Goal: Information Seeking & Learning: Learn about a topic

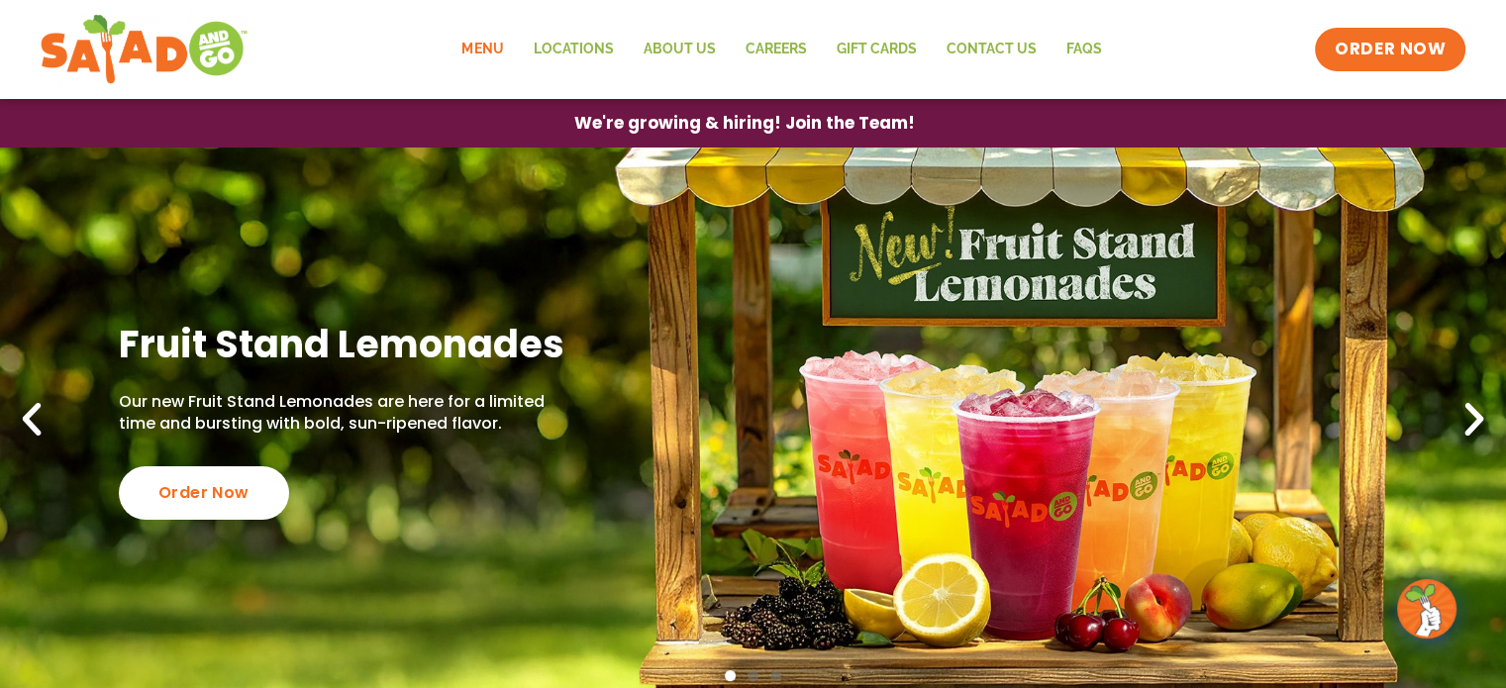
click at [475, 48] on link "Menu" at bounding box center [481, 50] width 71 height 46
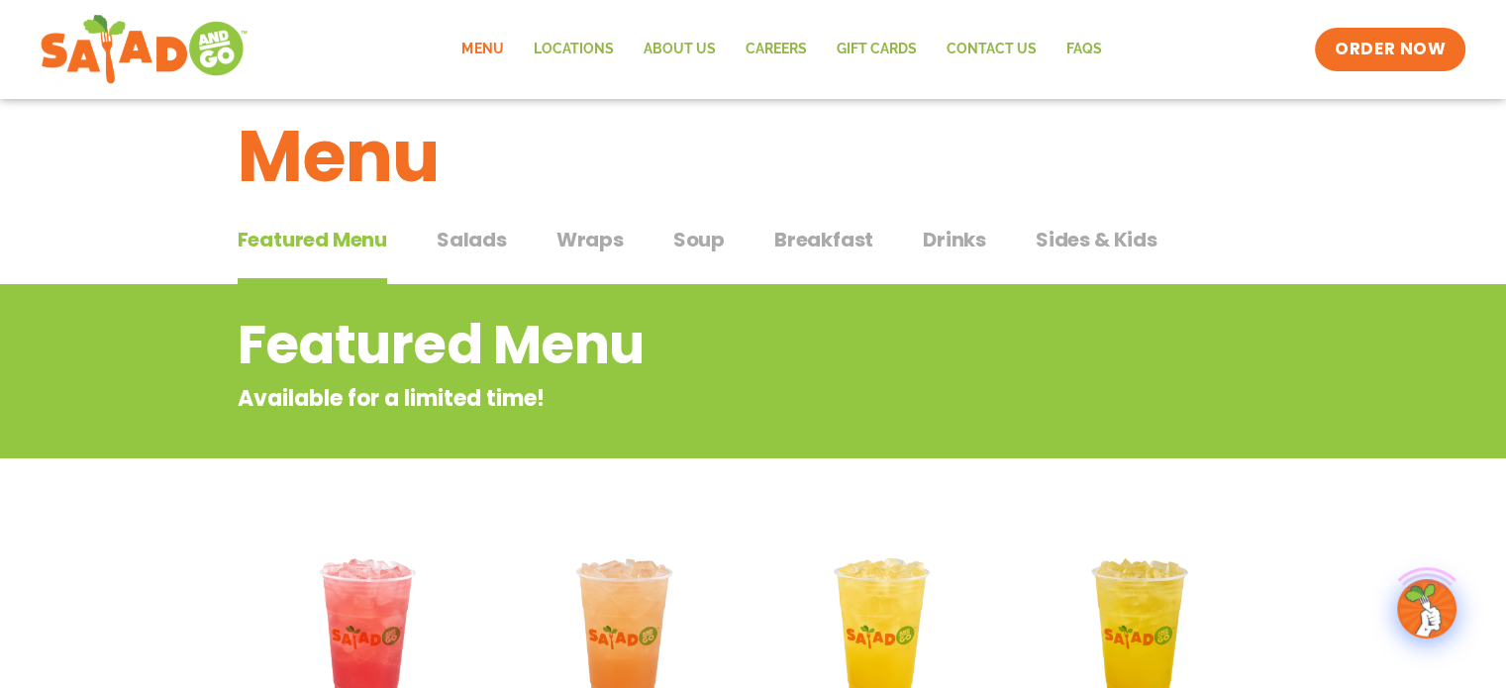
scroll to position [38, 0]
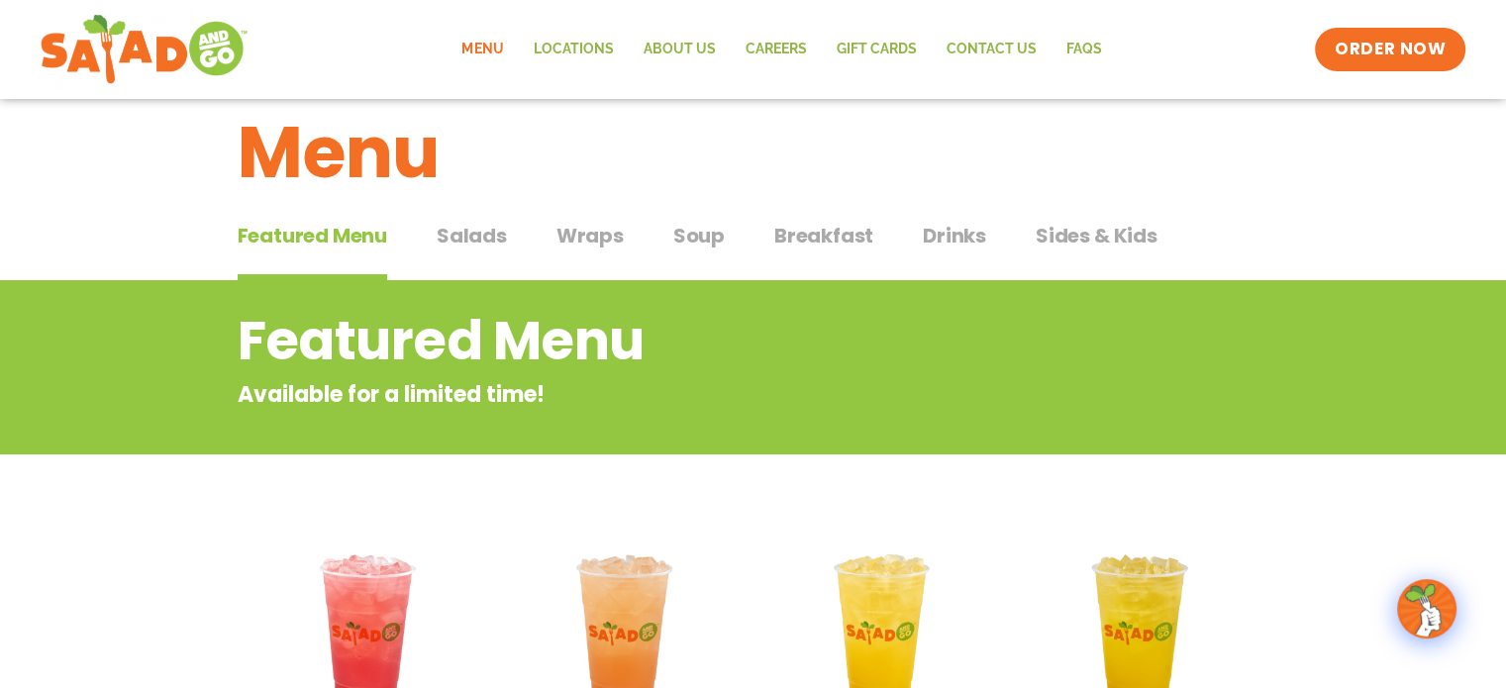
click at [582, 249] on button "Wraps Wraps" at bounding box center [589, 251] width 67 height 60
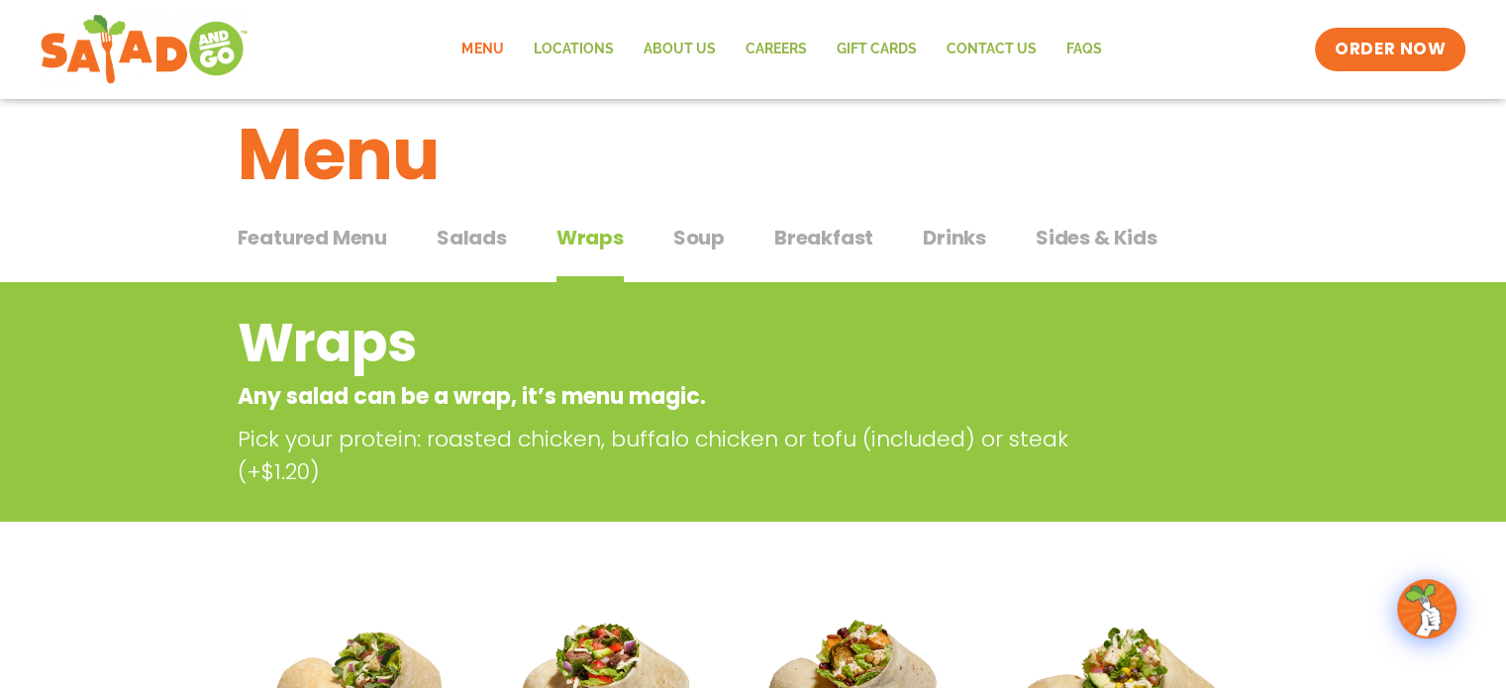
scroll to position [23, 0]
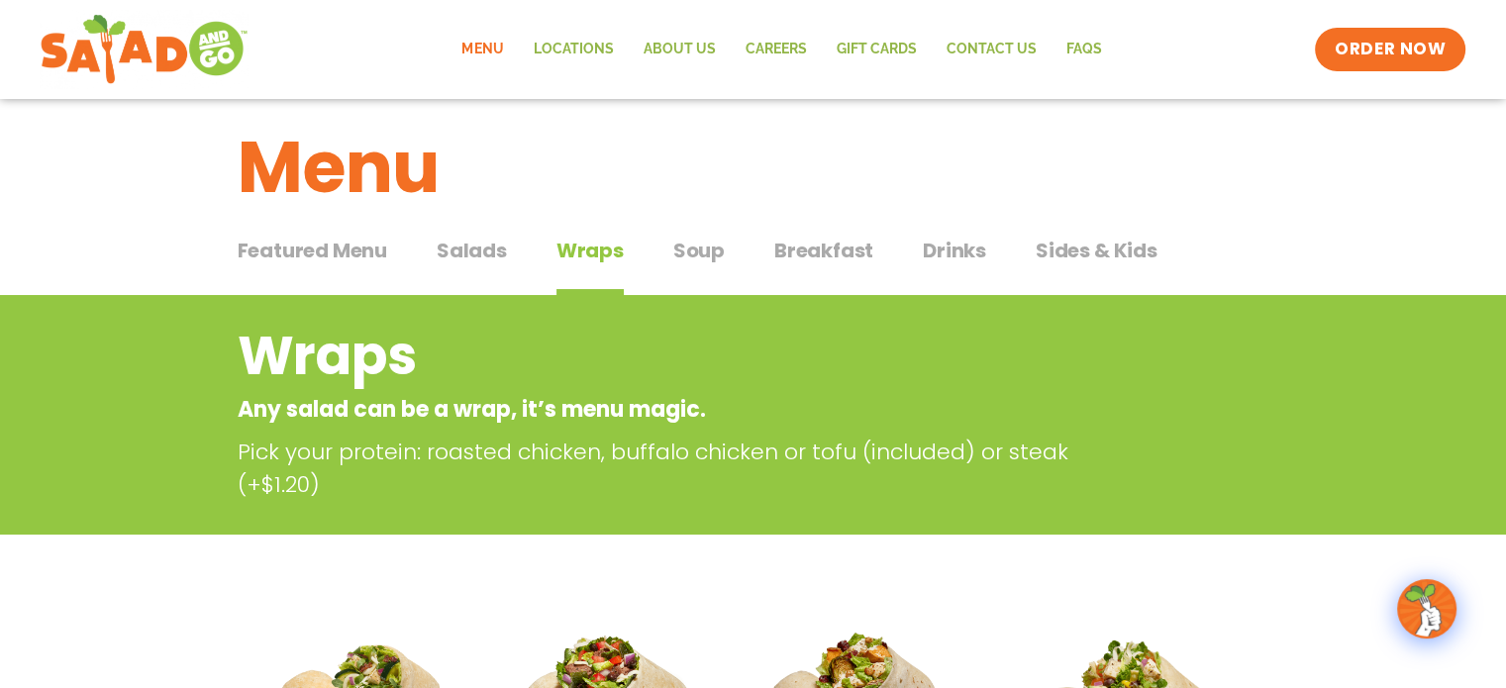
click at [717, 264] on span "Soup" at bounding box center [698, 251] width 51 height 30
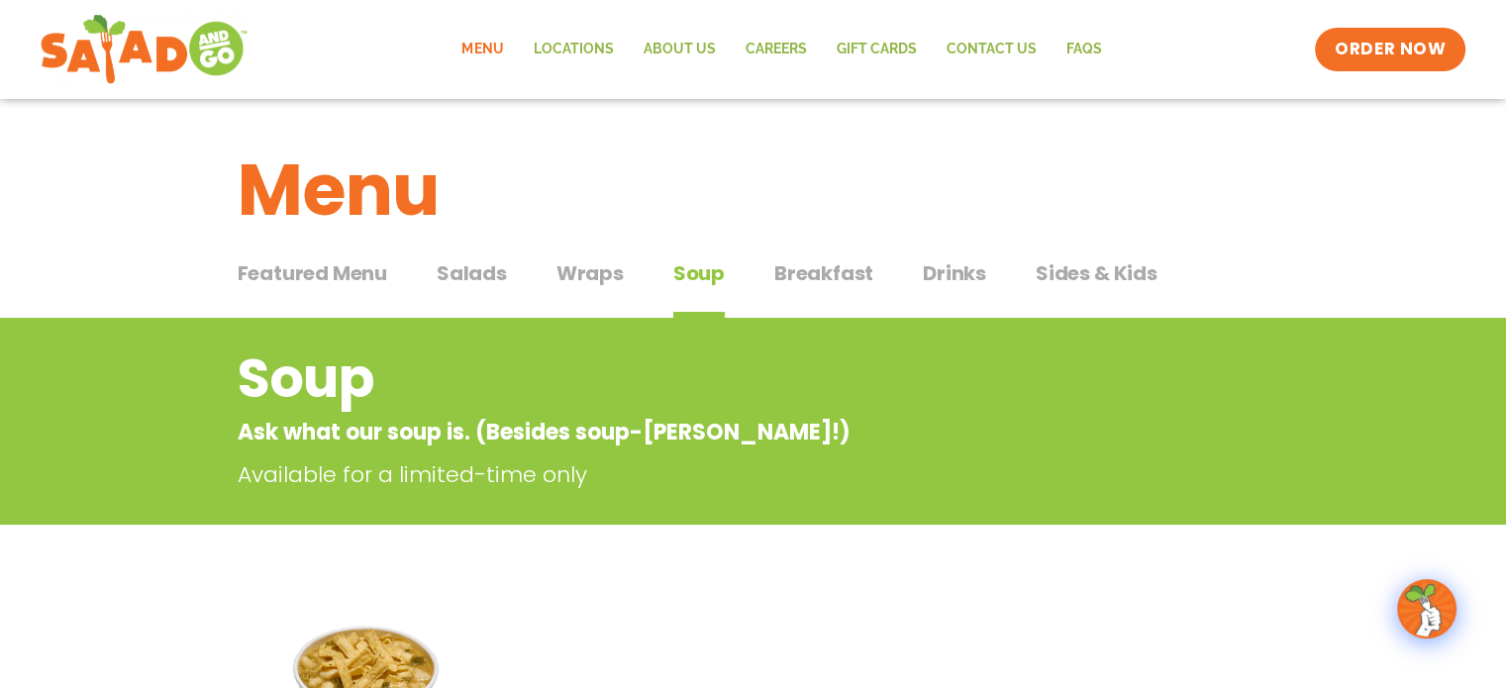
click at [824, 267] on span "Breakfast" at bounding box center [823, 273] width 99 height 30
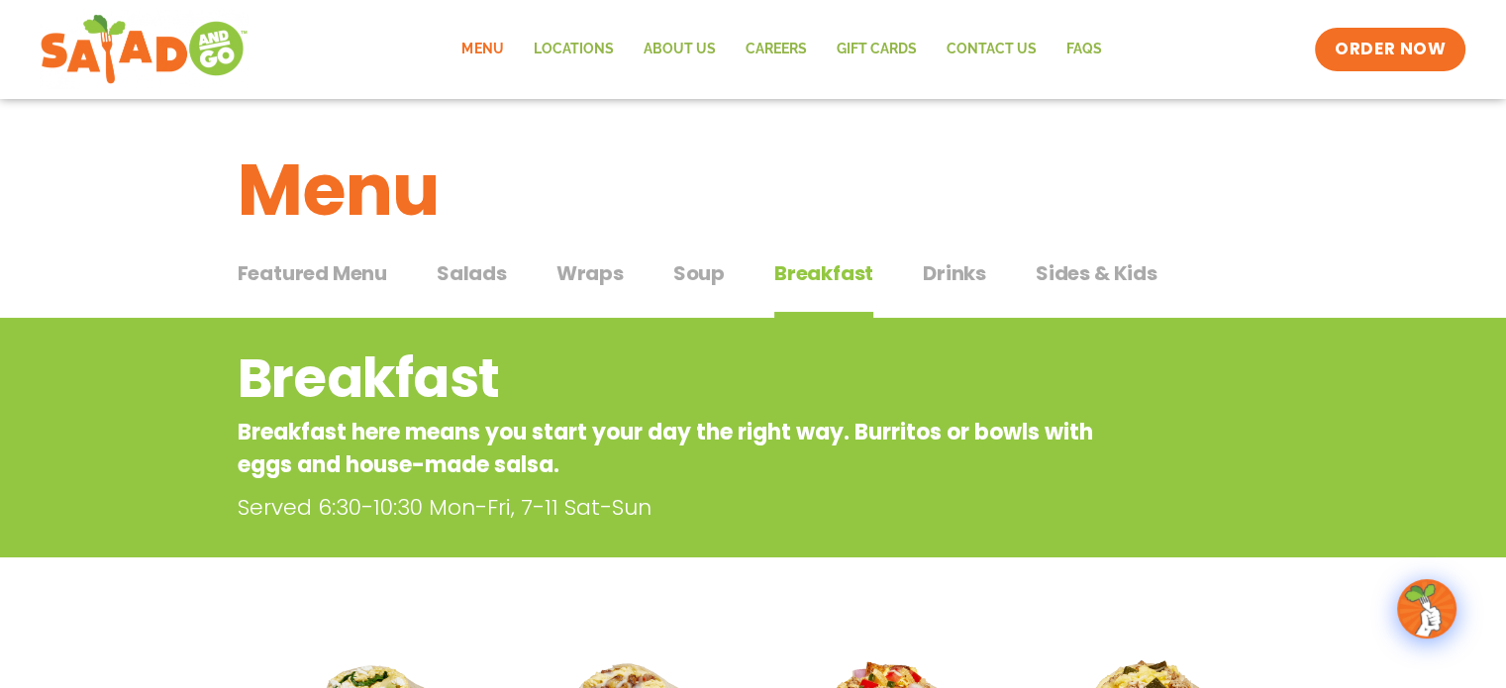
click at [952, 279] on span "Drinks" at bounding box center [954, 273] width 63 height 30
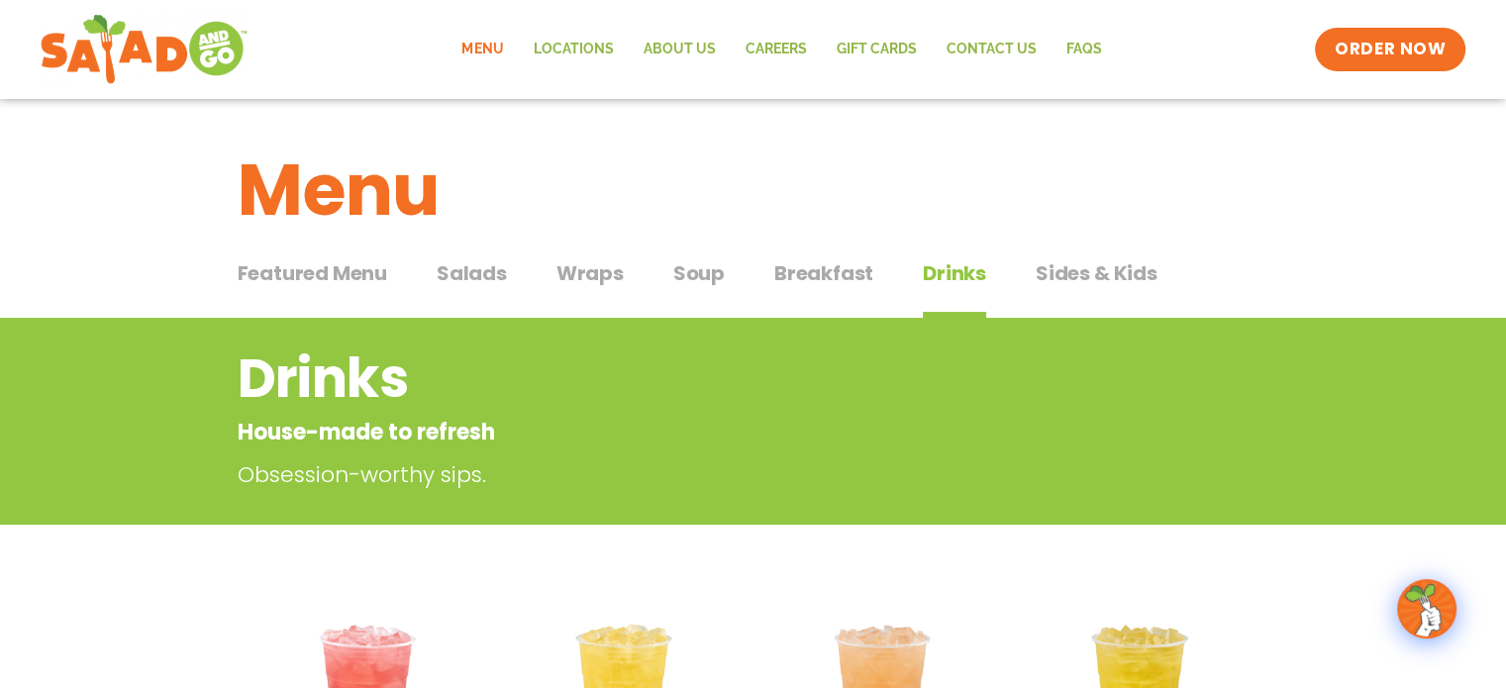
click at [1045, 255] on div "Featured Menu Featured Menu Salads Salads Wraps Wraps Soup Soup Breakfast Break…" at bounding box center [754, 284] width 1032 height 67
click at [1095, 268] on span "Sides & Kids" at bounding box center [1096, 273] width 122 height 30
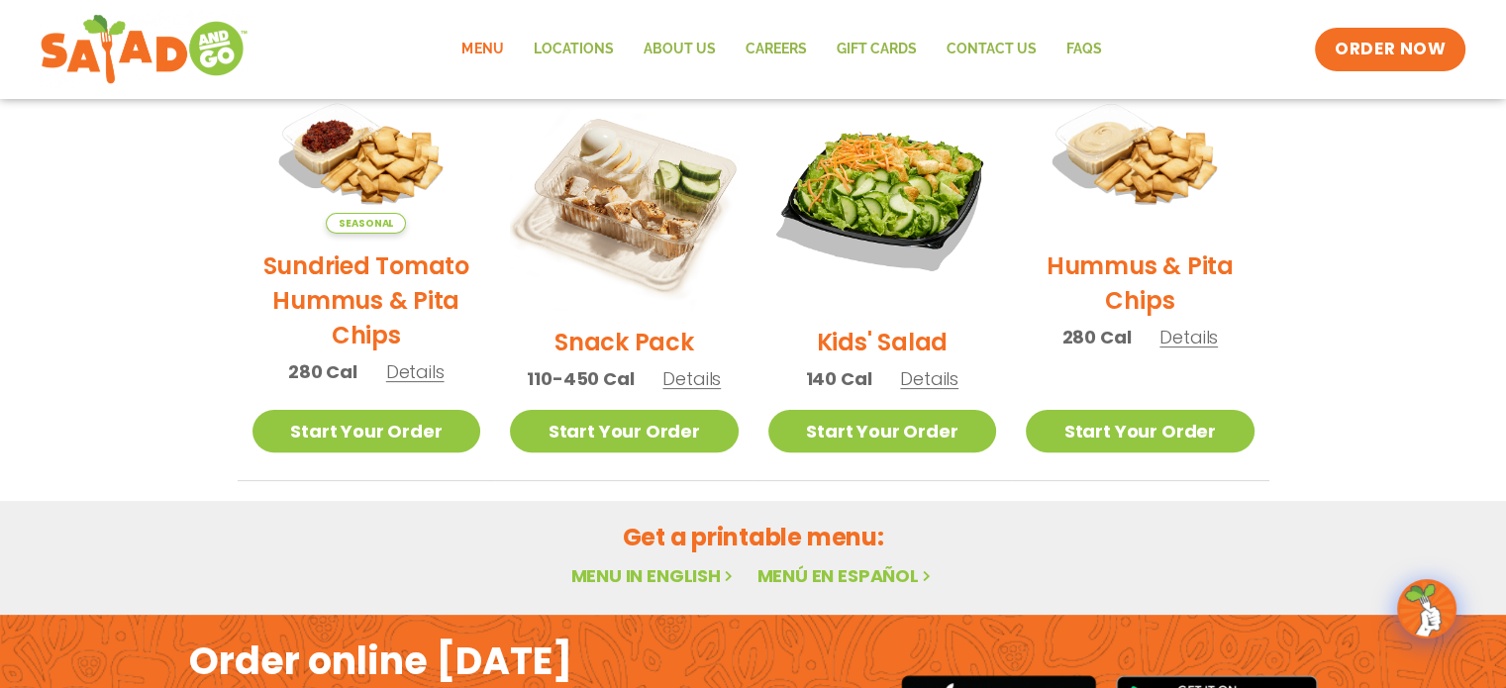
scroll to position [513, 0]
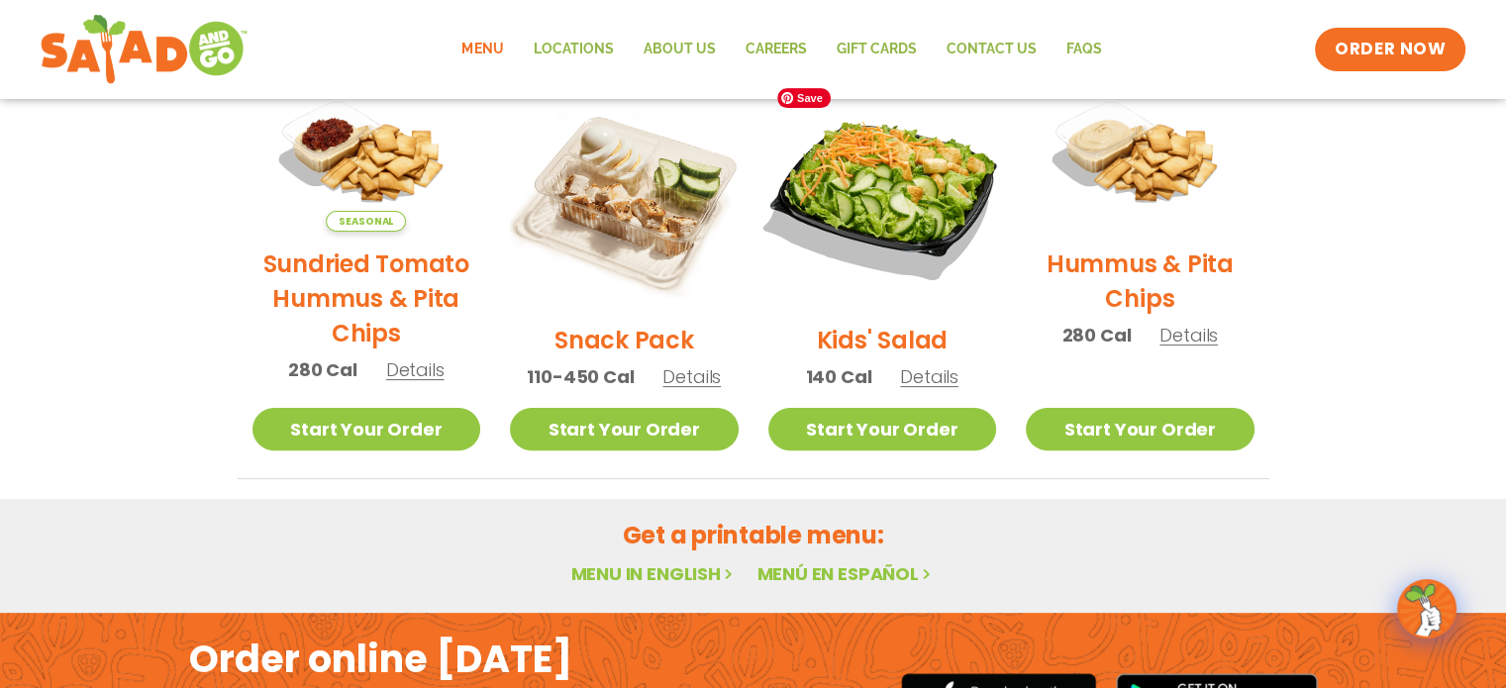
click at [910, 209] on img at bounding box center [881, 193] width 268 height 268
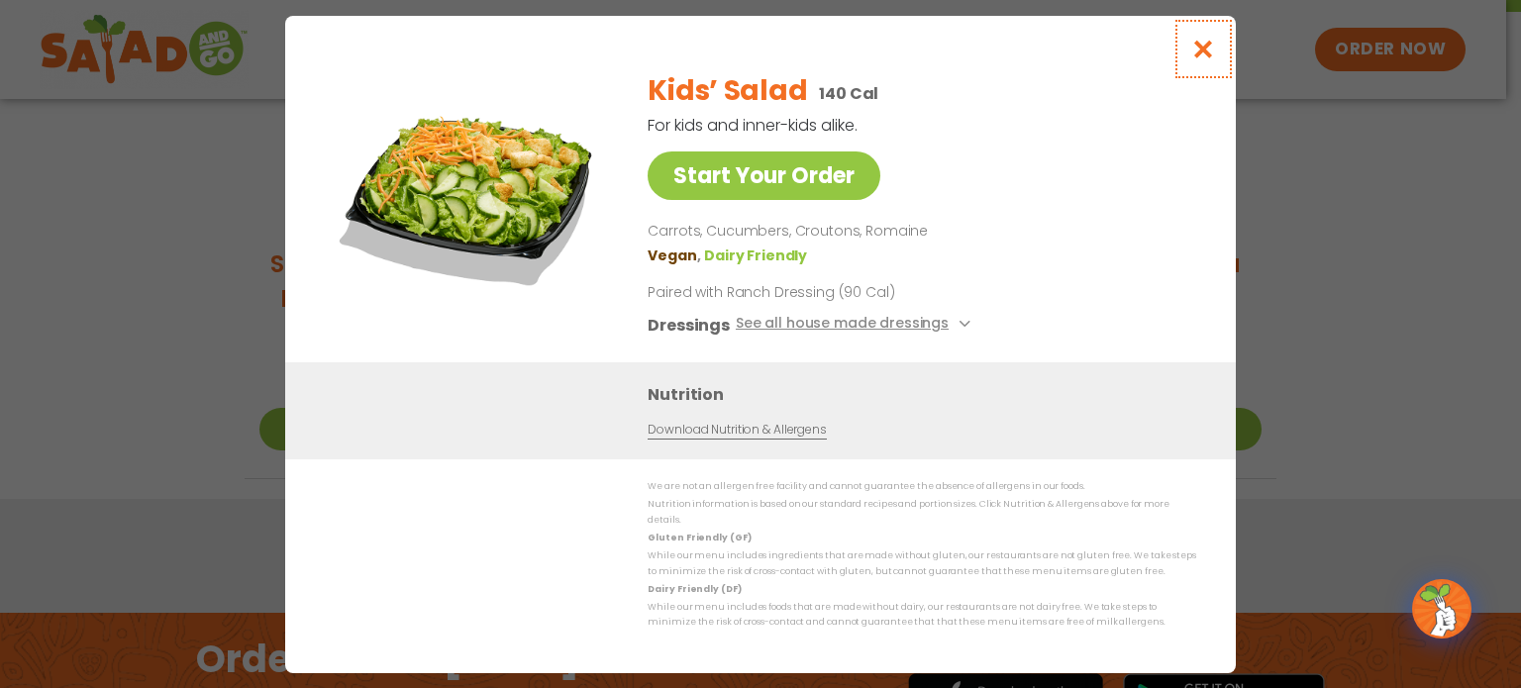
click at [1197, 59] on icon "Close modal" at bounding box center [1203, 49] width 25 height 21
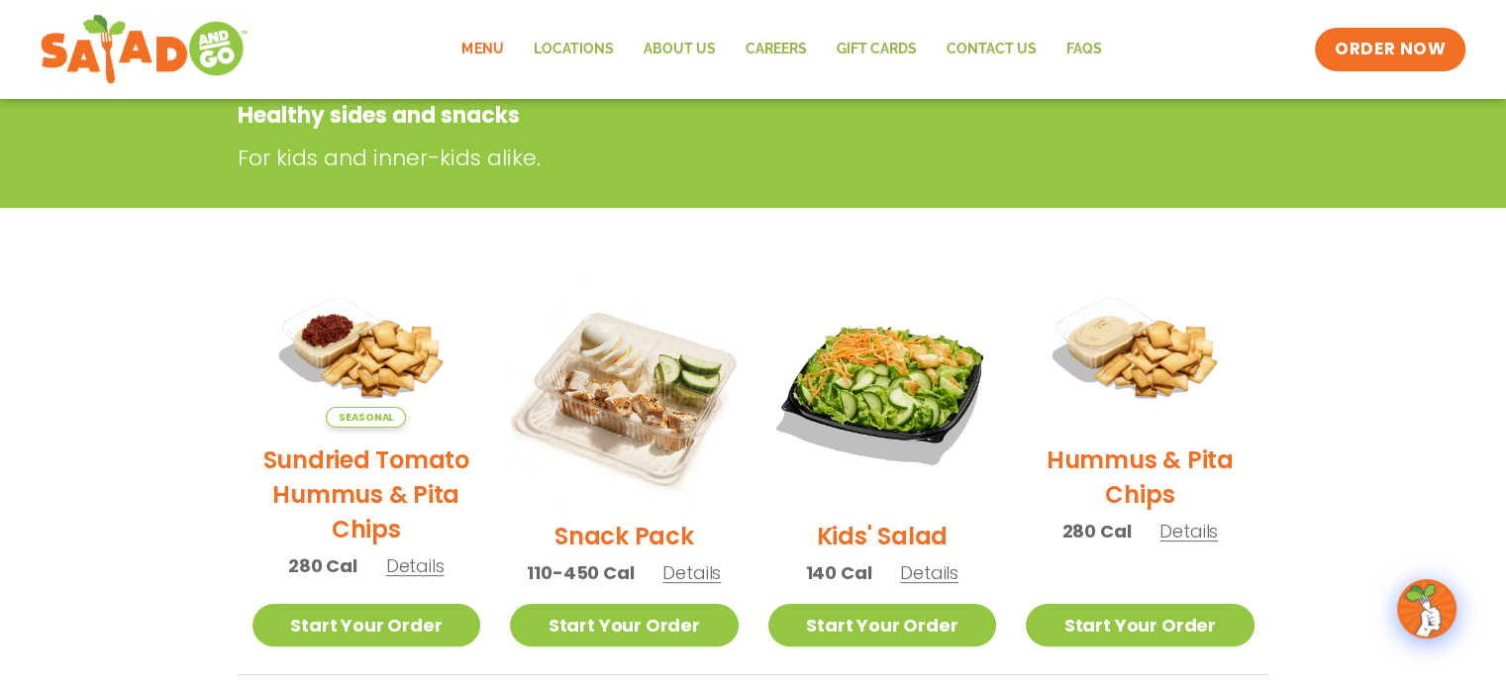
scroll to position [0, 0]
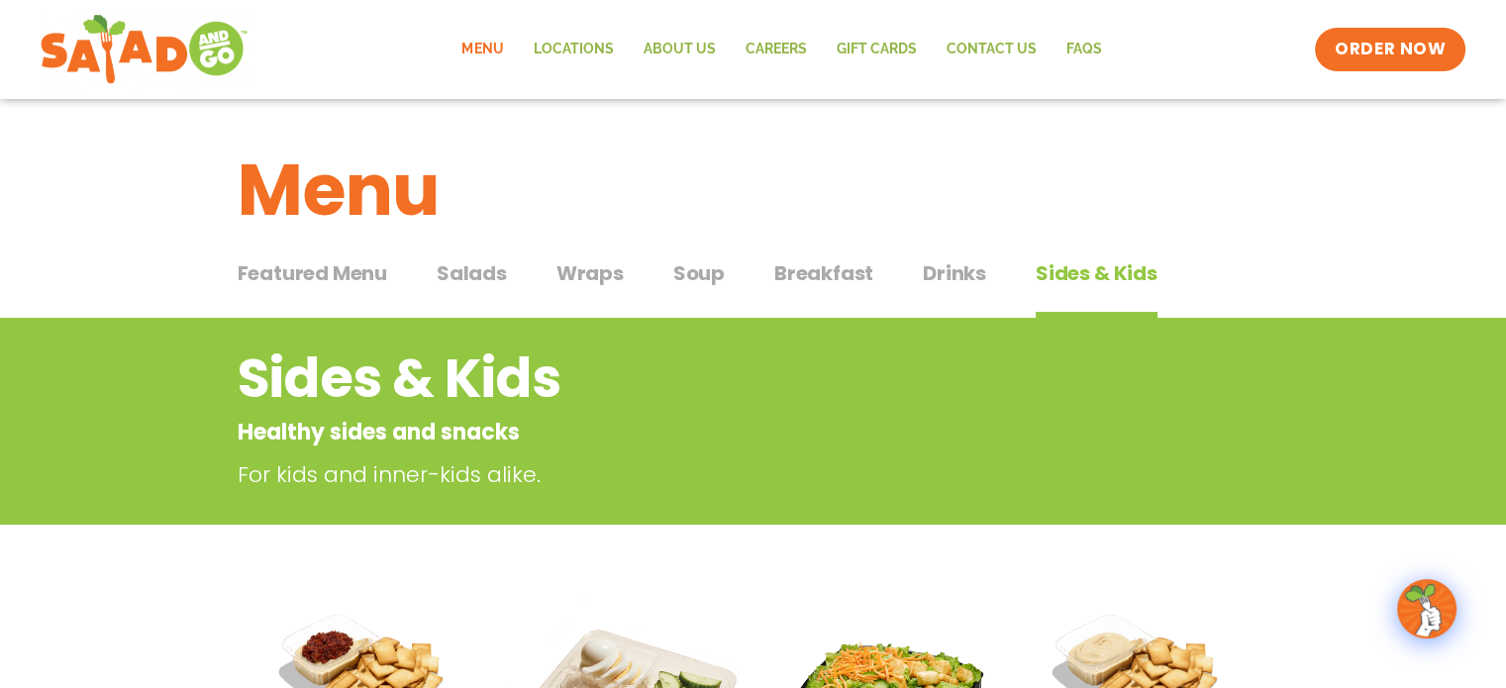
click at [470, 270] on span "Salads" at bounding box center [472, 273] width 70 height 30
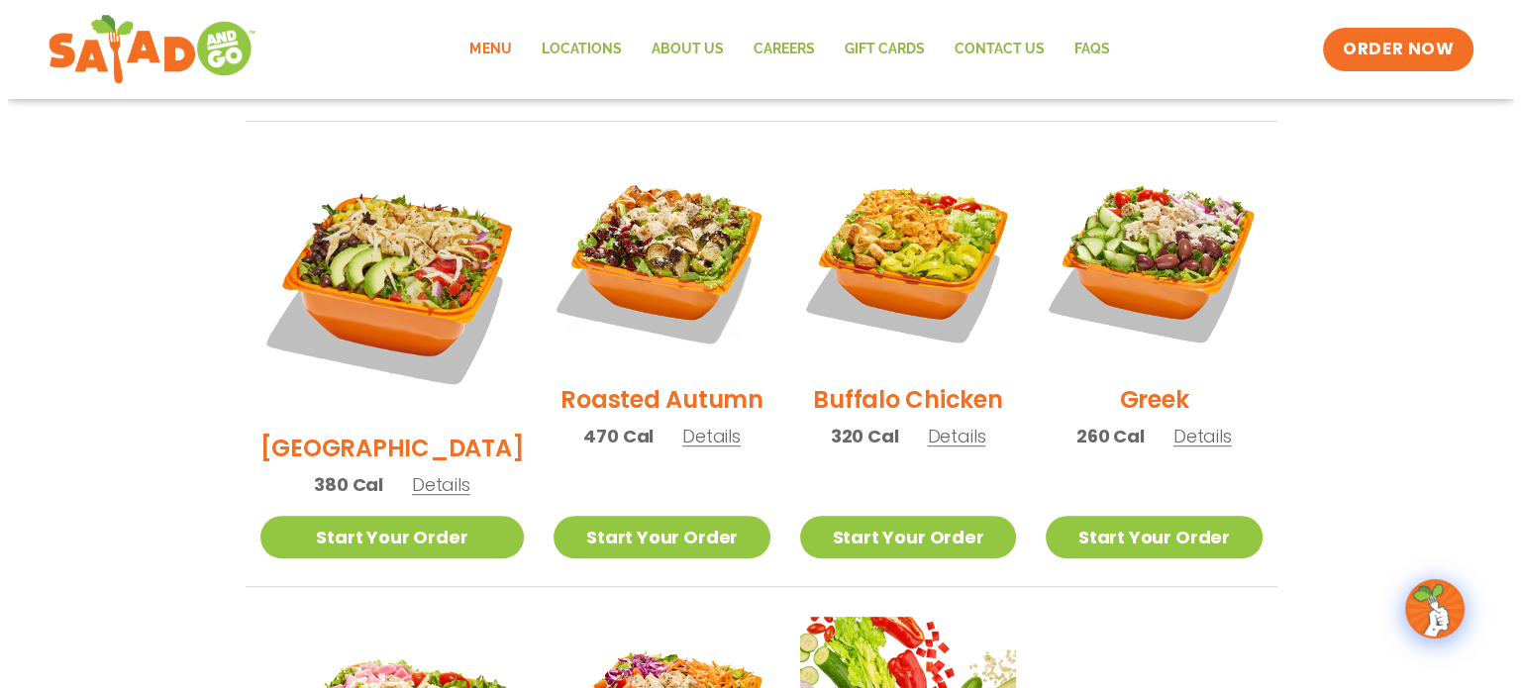
scroll to position [1033, 0]
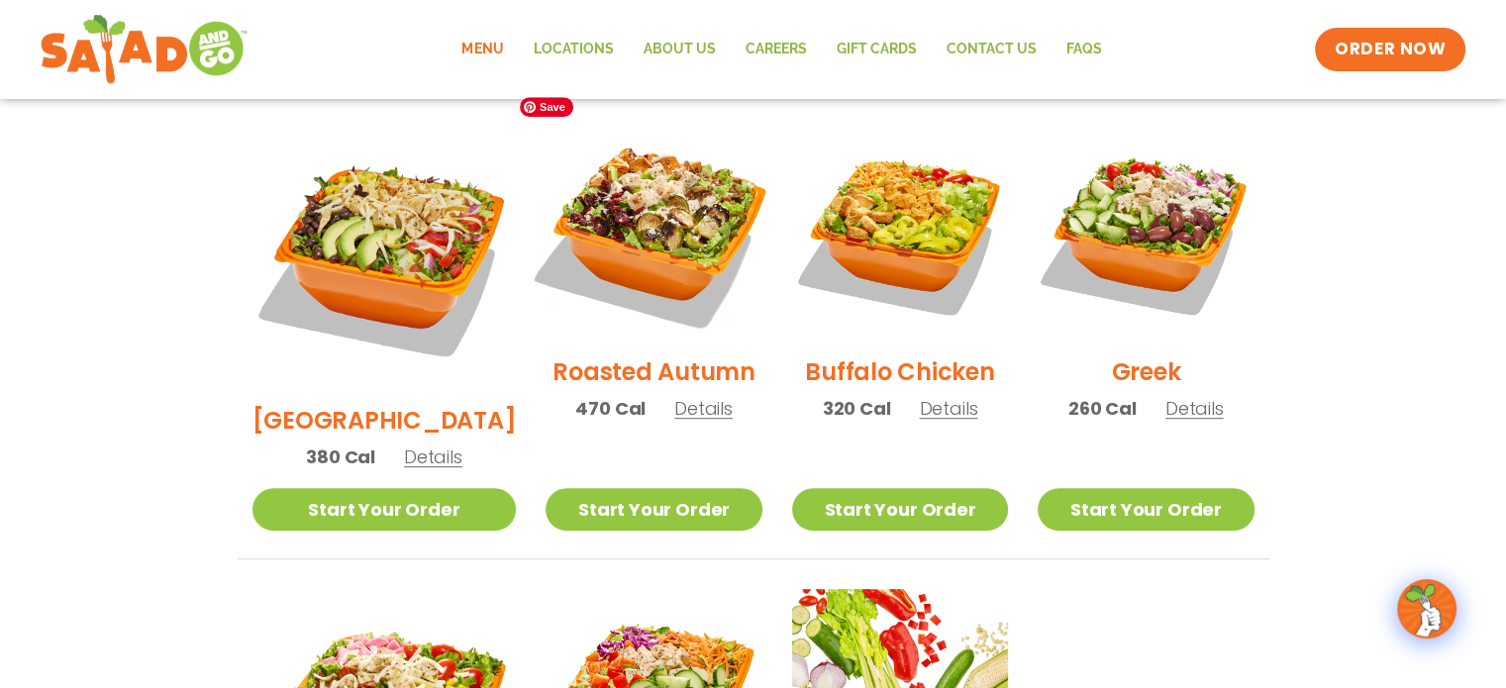
click at [662, 215] on img at bounding box center [653, 231] width 253 height 253
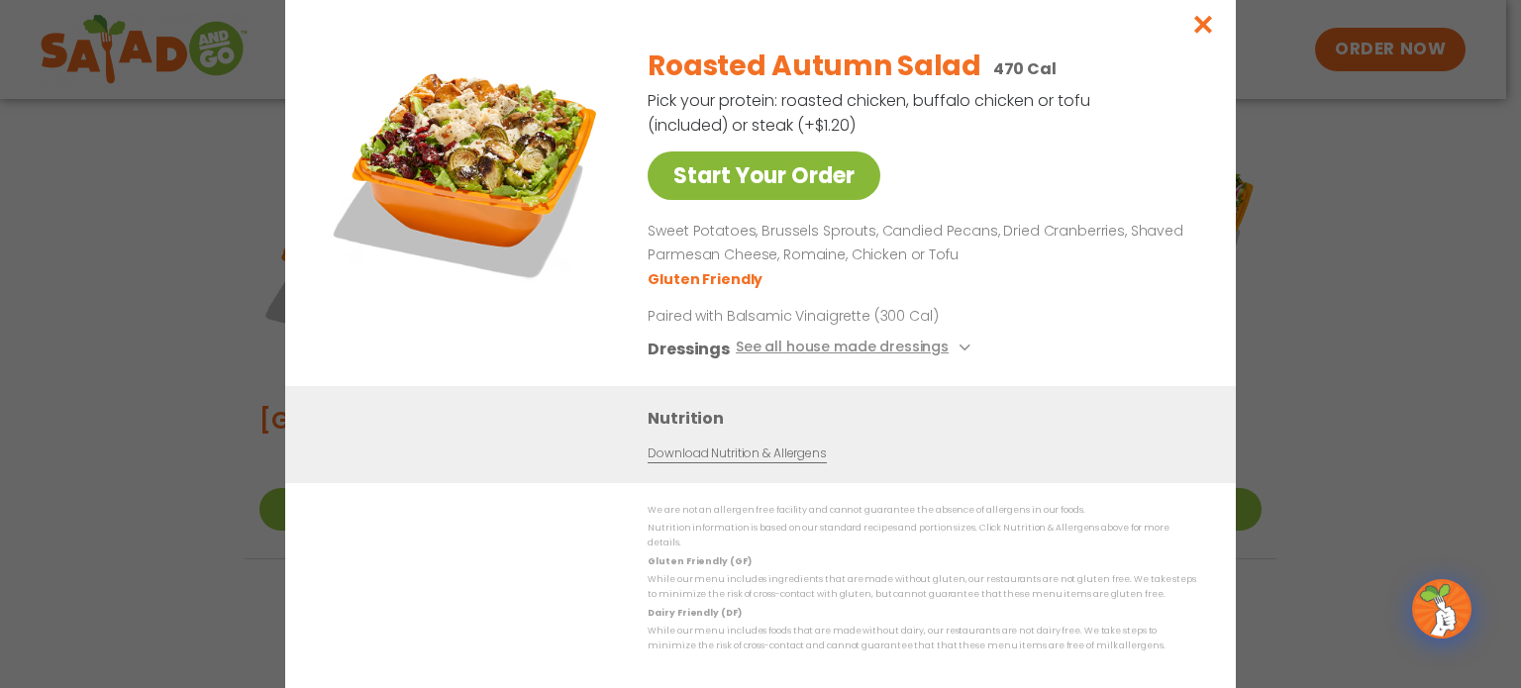
click at [776, 187] on link "Start Your Order" at bounding box center [763, 175] width 233 height 49
